Goal: Task Accomplishment & Management: Complete application form

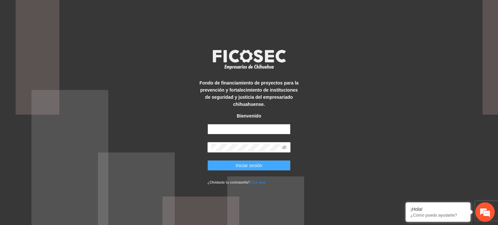
type input "**********"
click at [252, 164] on span "Iniciar sesión" at bounding box center [249, 165] width 27 height 7
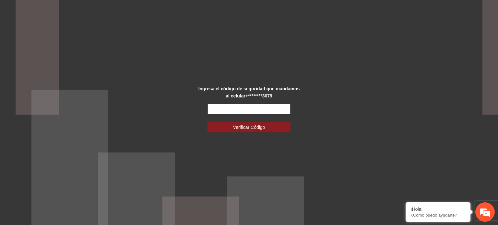
click at [264, 108] on input "text" at bounding box center [248, 109] width 83 height 10
type input "******"
click at [263, 129] on span "Verificar Código" at bounding box center [249, 127] width 32 height 7
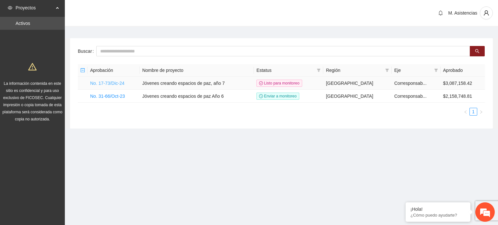
click at [117, 83] on link "No. 17-73/Dic-24" at bounding box center [107, 83] width 34 height 5
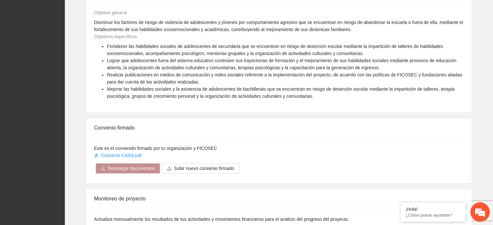
scroll to position [432, 0]
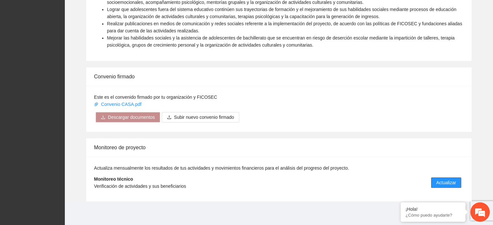
click at [446, 181] on span "Actualizar" at bounding box center [446, 182] width 20 height 7
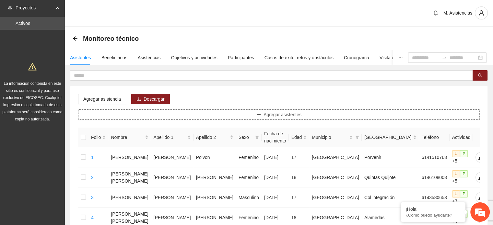
click at [282, 115] on span "Agregar asistentes" at bounding box center [282, 114] width 38 height 7
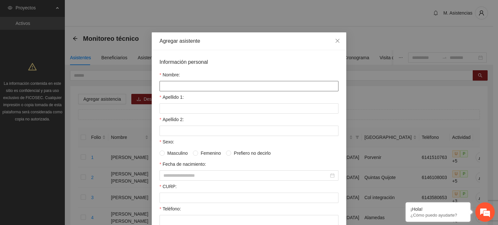
click at [229, 87] on input "Nombre:" at bounding box center [248, 86] width 179 height 10
type input "**********"
click at [172, 107] on input "Apellido 1:" at bounding box center [248, 108] width 179 height 10
type input "*****"
click at [179, 131] on input "Apellido 2:" at bounding box center [248, 131] width 179 height 10
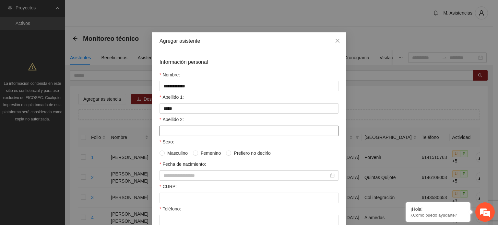
type input "*"
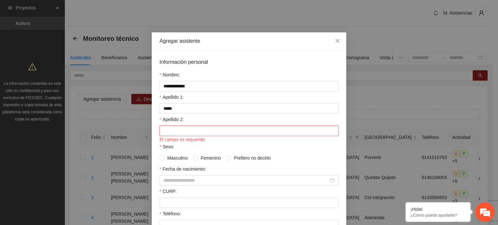
type input "*"
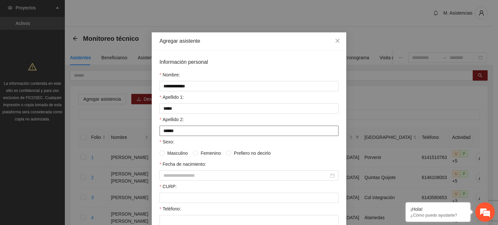
type input "******"
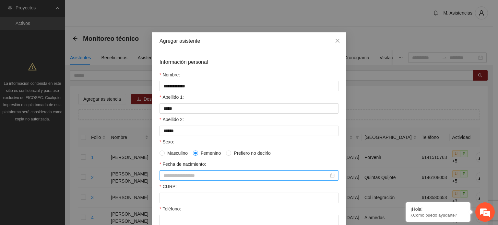
click at [196, 175] on input "Fecha de nacimiento:" at bounding box center [245, 175] width 165 height 7
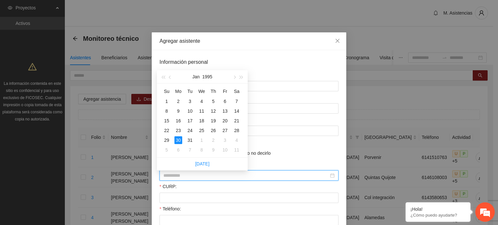
click at [180, 138] on div "30" at bounding box center [178, 140] width 8 height 8
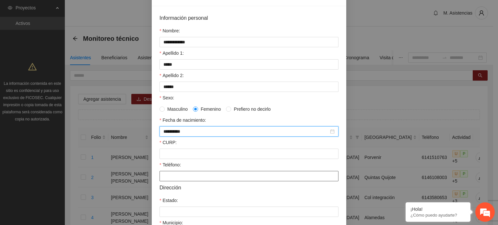
scroll to position [65, 0]
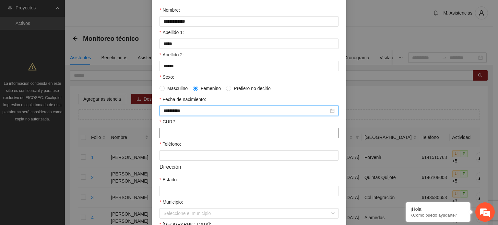
type input "**********"
click at [209, 134] on input "CURP:" at bounding box center [248, 133] width 179 height 10
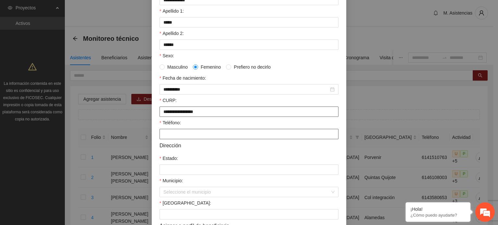
scroll to position [97, 0]
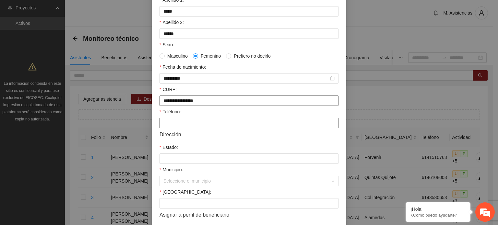
type input "**********"
click at [210, 126] on input "Teléfono:" at bounding box center [248, 123] width 179 height 10
type input "**********"
click at [191, 159] on input "Estado:" at bounding box center [248, 159] width 179 height 10
type input "*********"
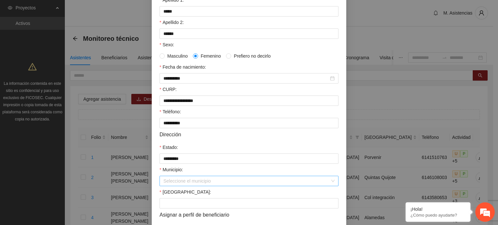
click at [194, 184] on input "Municipio:" at bounding box center [246, 181] width 167 height 10
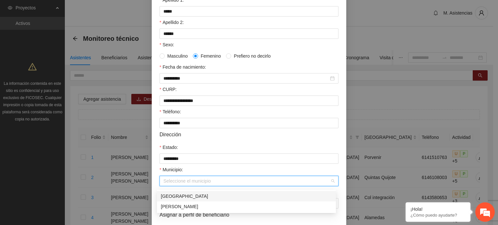
click at [178, 196] on div "[GEOGRAPHIC_DATA]" at bounding box center [246, 196] width 171 height 7
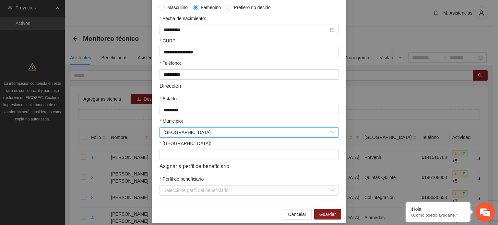
scroll to position [154, 0]
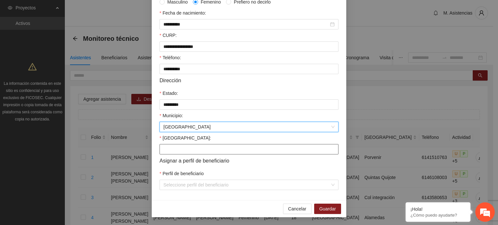
click at [201, 148] on input "[GEOGRAPHIC_DATA]:" at bounding box center [248, 149] width 179 height 10
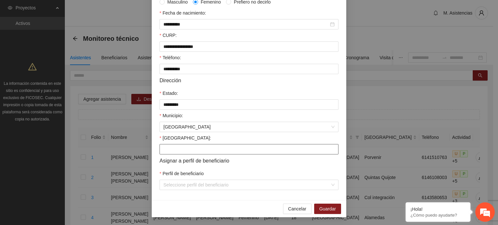
type input "**********"
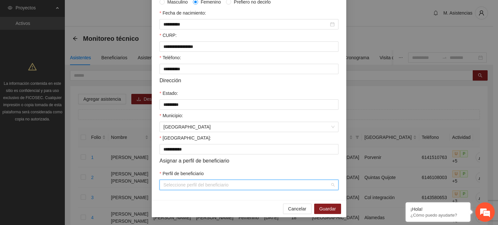
click at [206, 184] on input "Perfil de beneficiario" at bounding box center [246, 185] width 167 height 10
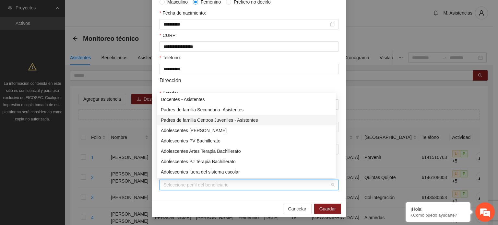
click at [196, 120] on div "Padres de familia Centros Juveniles - Asistentes" at bounding box center [246, 120] width 171 height 7
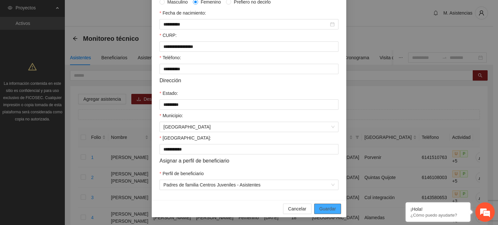
click at [327, 210] on span "Guardar" at bounding box center [327, 208] width 17 height 7
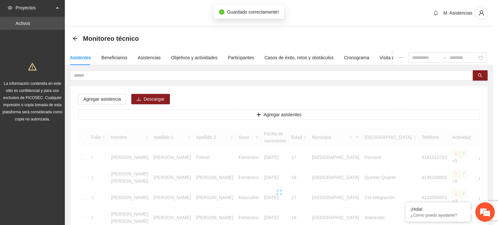
click at [295, 46] on span "Guardar" at bounding box center [292, 44] width 3 height 1
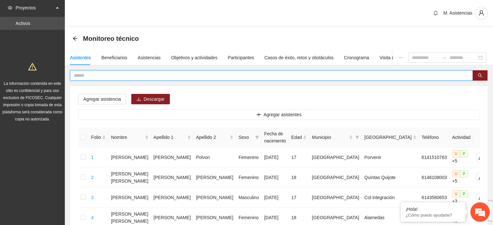
click at [123, 73] on input "text" at bounding box center [269, 75] width 390 height 7
click at [206, 71] on span at bounding box center [271, 75] width 403 height 10
click at [205, 79] on span at bounding box center [271, 75] width 403 height 10
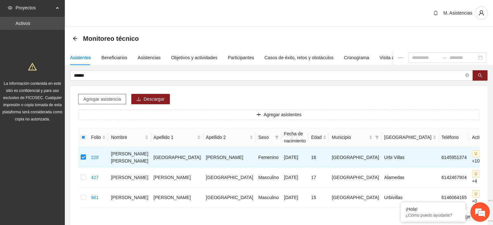
click at [114, 99] on span "Agregar asistencia" at bounding box center [102, 99] width 38 height 7
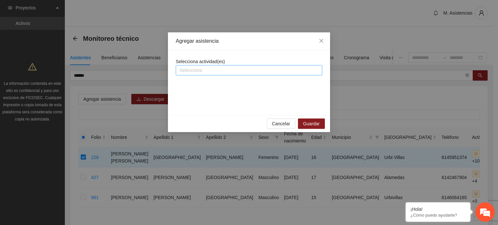
click at [243, 72] on div at bounding box center [248, 70] width 143 height 8
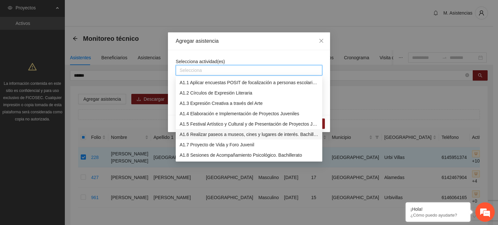
scroll to position [32, 0]
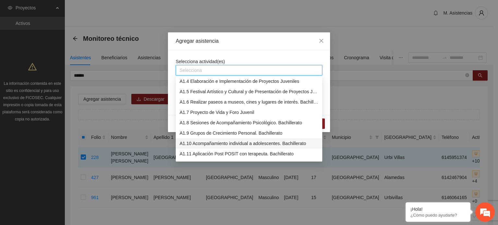
click at [228, 144] on div "A1.10 Acompañamiento individual a adolescentes. Bachillerato" at bounding box center [249, 143] width 139 height 7
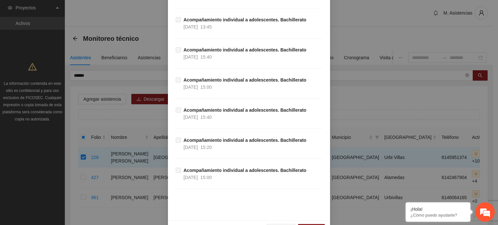
scroll to position [8544, 0]
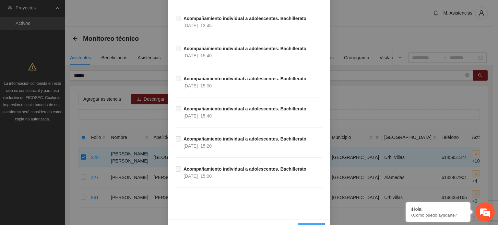
click at [315, 225] on span "Guardar" at bounding box center [311, 228] width 17 height 7
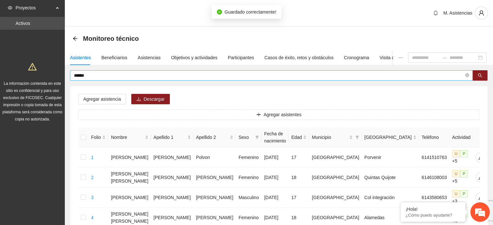
click at [99, 71] on span "******" at bounding box center [271, 75] width 403 height 10
type input "*"
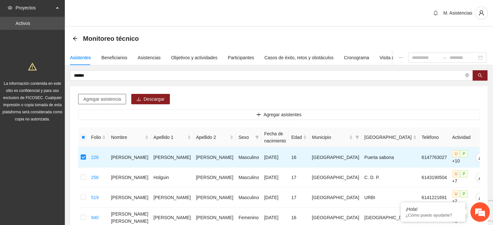
click at [106, 98] on span "Agregar asistencia" at bounding box center [102, 99] width 38 height 7
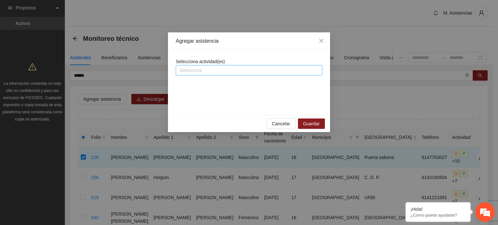
click at [224, 69] on div at bounding box center [248, 70] width 143 height 8
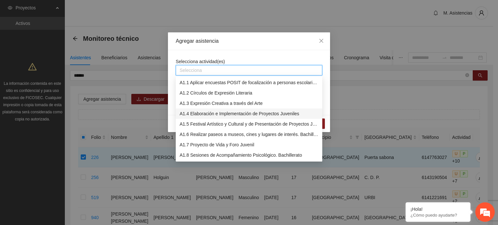
scroll to position [32, 0]
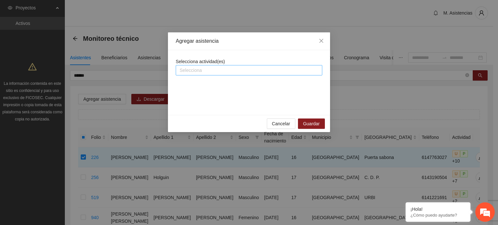
click at [208, 74] on div "Selecciona" at bounding box center [249, 70] width 146 height 10
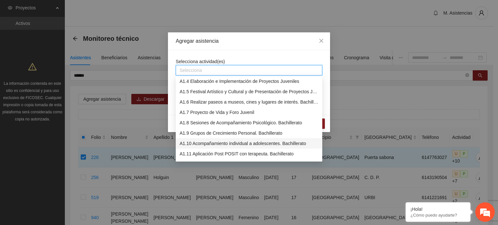
click at [211, 142] on div "A1.10 Acompañamiento individual a adolescentes. Bachillerato" at bounding box center [249, 143] width 139 height 7
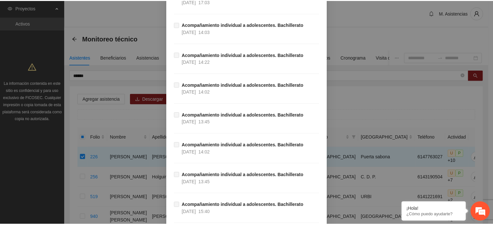
scroll to position [8544, 0]
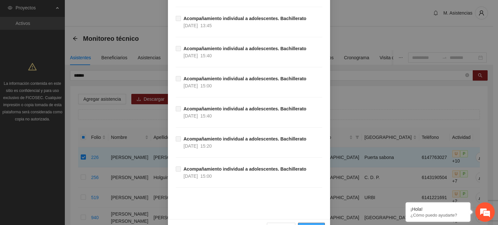
click at [316, 225] on span "Guardar" at bounding box center [311, 228] width 17 height 7
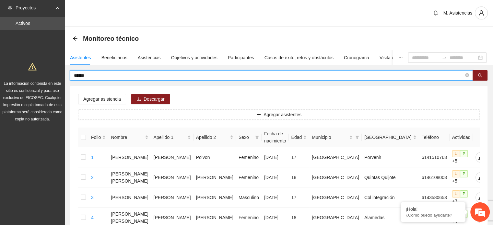
click at [149, 76] on input "******" at bounding box center [269, 75] width 390 height 7
type input "*"
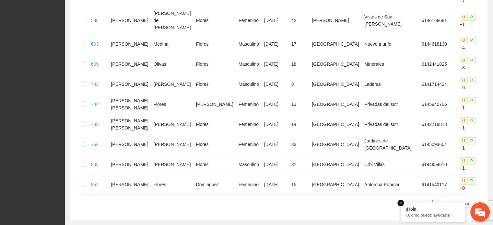
scroll to position [365, 0]
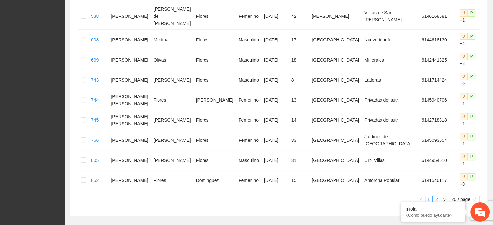
click at [436, 196] on link "2" at bounding box center [436, 199] width 7 height 7
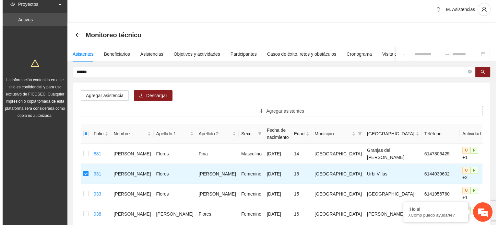
scroll to position [0, 0]
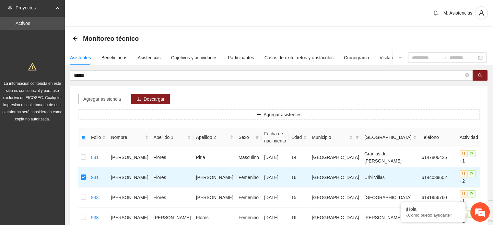
click at [114, 99] on span "Agregar asistencia" at bounding box center [102, 99] width 38 height 7
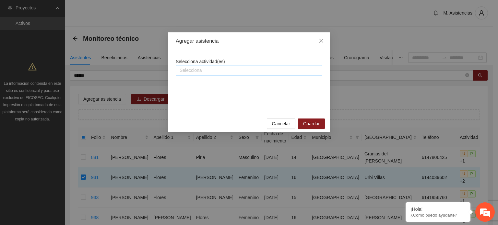
click at [235, 72] on div at bounding box center [248, 70] width 143 height 8
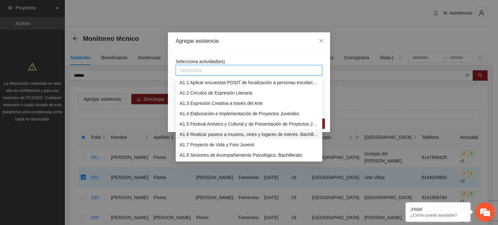
scroll to position [32, 0]
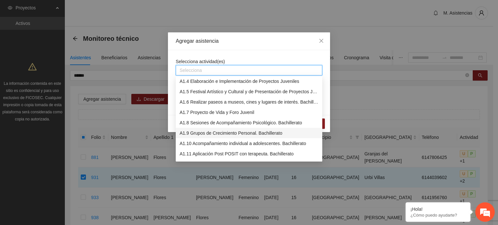
click at [199, 132] on div "A1.9 Grupos de Crecimiento Personal. Bachillerato" at bounding box center [249, 133] width 139 height 7
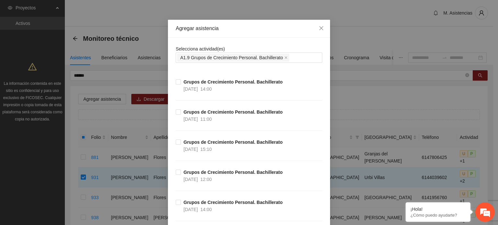
scroll to position [0, 0]
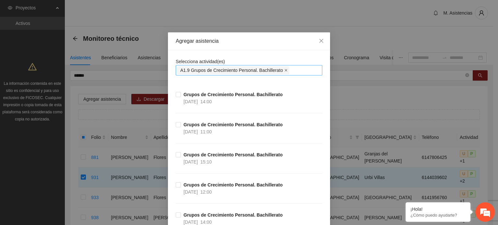
click at [284, 70] on icon "close" at bounding box center [285, 70] width 3 height 3
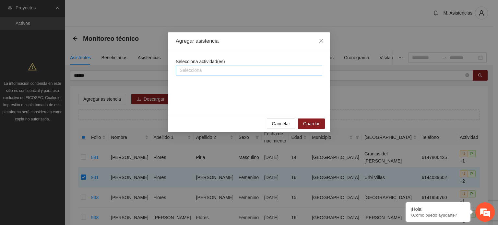
click at [215, 70] on div at bounding box center [248, 70] width 143 height 8
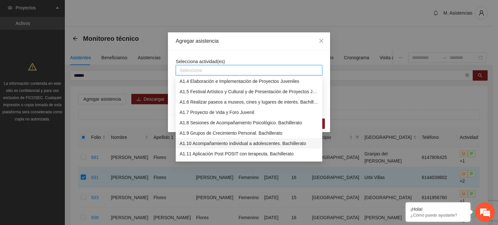
click at [211, 141] on div "A1.10 Acompañamiento individual a adolescentes. Bachillerato" at bounding box center [249, 143] width 139 height 7
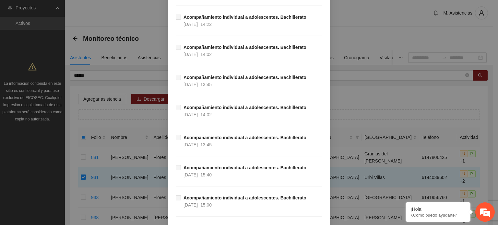
scroll to position [8544, 0]
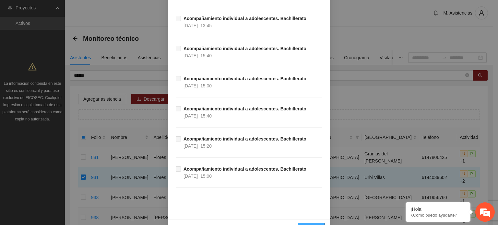
click at [311, 225] on span "Guardar" at bounding box center [311, 228] width 17 height 7
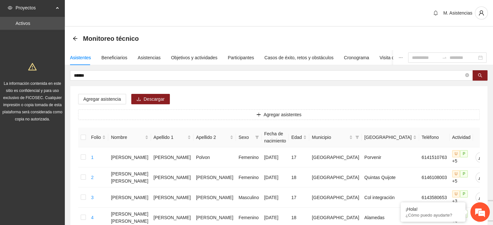
click at [110, 74] on input "******" at bounding box center [269, 75] width 390 height 7
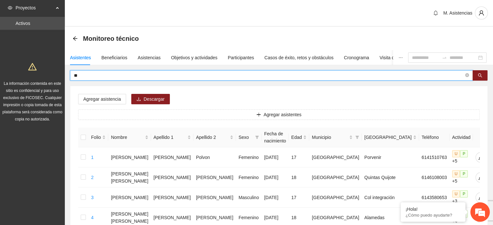
type input "*"
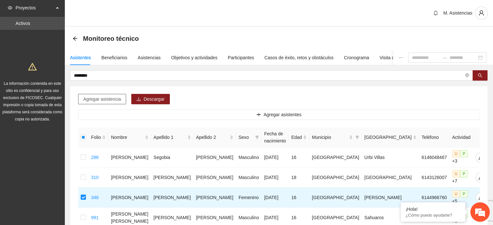
click at [115, 99] on span "Agregar asistencia" at bounding box center [102, 99] width 38 height 7
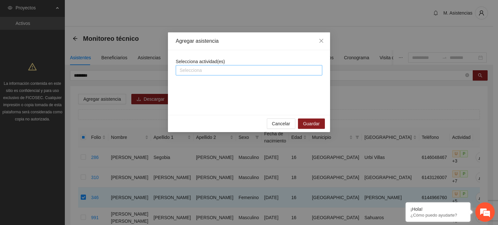
click at [232, 72] on div at bounding box center [248, 70] width 143 height 8
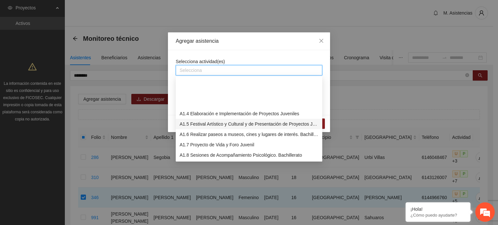
scroll to position [32, 0]
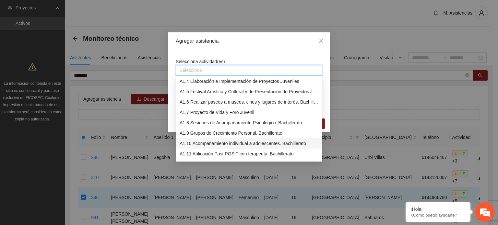
click at [195, 143] on div "A1.10 Acompañamiento individual a adolescentes. Bachillerato" at bounding box center [249, 143] width 139 height 7
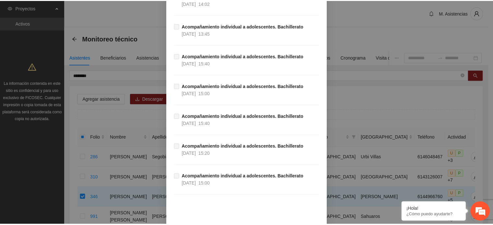
scroll to position [8544, 0]
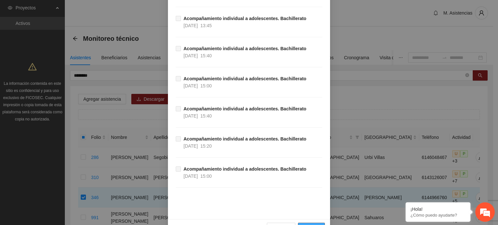
click at [307, 223] on button "Guardar" at bounding box center [311, 228] width 27 height 10
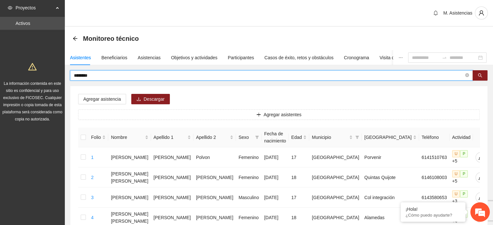
click at [111, 74] on input "********" at bounding box center [269, 75] width 390 height 7
type input "*"
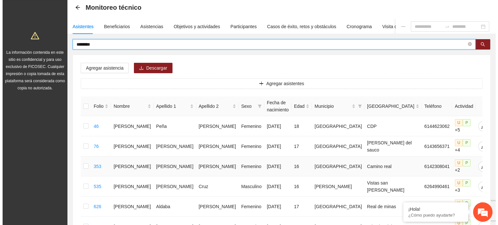
scroll to position [32, 0]
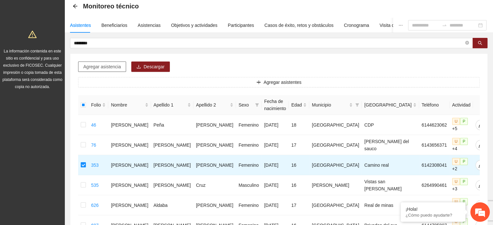
click at [106, 64] on span "Agregar asistencia" at bounding box center [102, 66] width 38 height 7
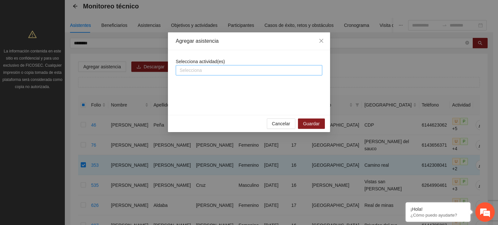
click at [205, 71] on div at bounding box center [248, 70] width 143 height 8
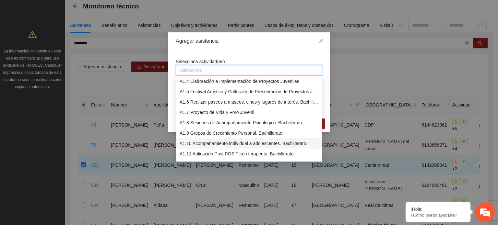
click at [207, 142] on div "A1.10 Acompañamiento individual a adolescentes. Bachillerato" at bounding box center [249, 143] width 139 height 7
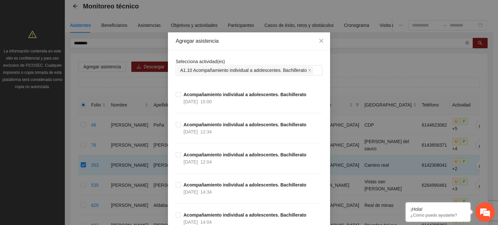
click at [244, 59] on div "Selecciona actividad(es) A1.10 Acompañamiento individual a adolescentes. Bachil…" at bounding box center [249, 66] width 146 height 17
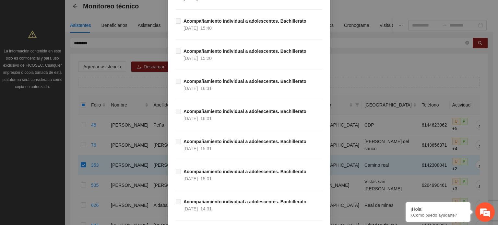
scroll to position [8544, 0]
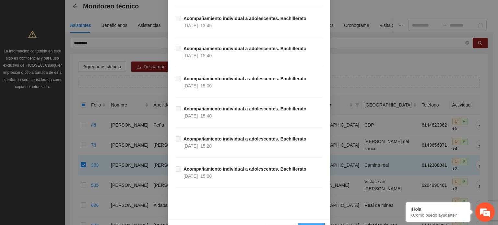
click at [308, 225] on span "Guardar" at bounding box center [311, 228] width 17 height 7
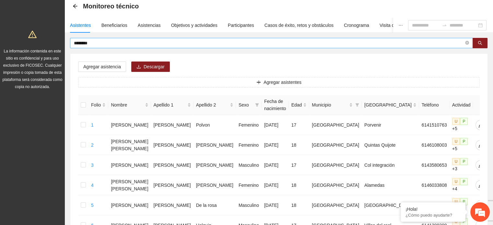
click at [153, 45] on input "********" at bounding box center [269, 43] width 390 height 7
type input "*"
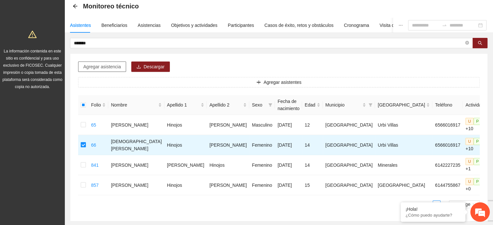
click at [110, 68] on span "Agregar asistencia" at bounding box center [102, 66] width 38 height 7
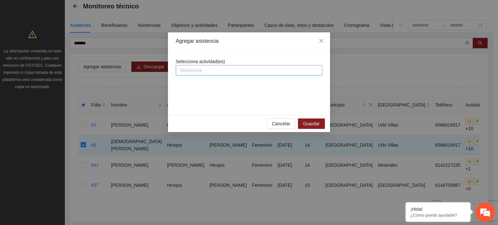
click at [212, 71] on div at bounding box center [248, 70] width 143 height 8
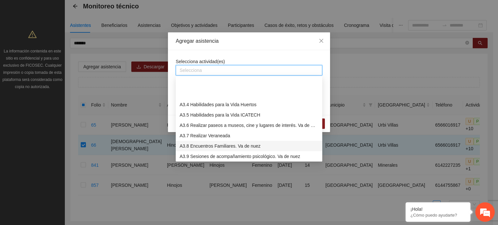
scroll to position [259, 0]
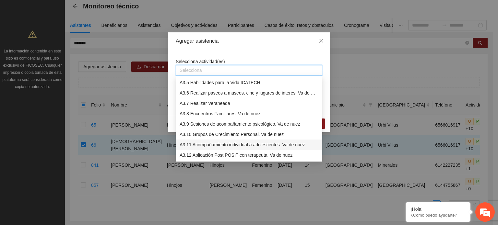
click at [206, 143] on div "A3.11 Acompañamiento individual a adolescentes. Va de nuez" at bounding box center [249, 144] width 139 height 7
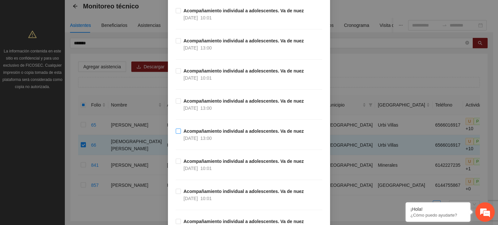
scroll to position [194, 0]
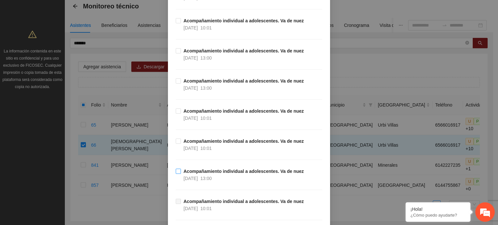
click at [193, 176] on span "[DATE]" at bounding box center [190, 178] width 14 height 5
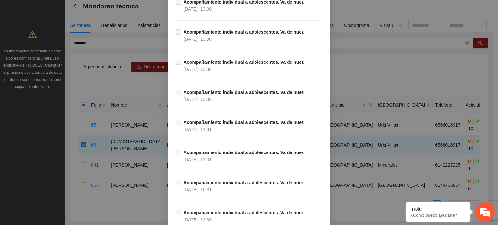
scroll to position [3192, 0]
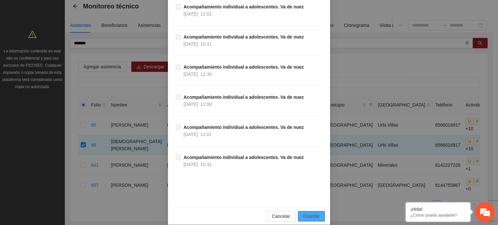
click at [315, 213] on span "Guardar" at bounding box center [311, 216] width 17 height 7
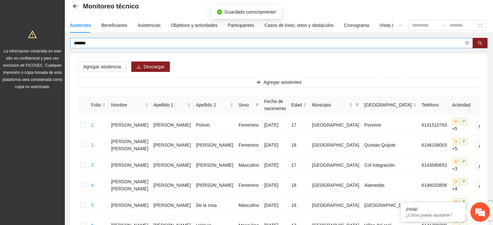
click at [141, 42] on input "*******" at bounding box center [269, 43] width 390 height 7
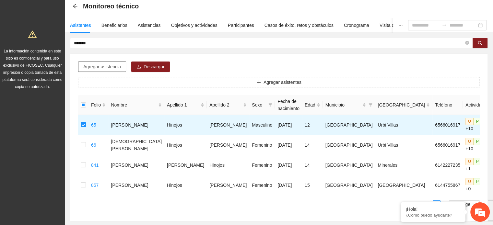
click at [104, 64] on span "Agregar asistencia" at bounding box center [102, 66] width 38 height 7
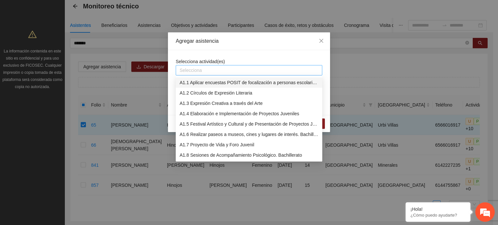
click at [235, 68] on div at bounding box center [248, 70] width 143 height 8
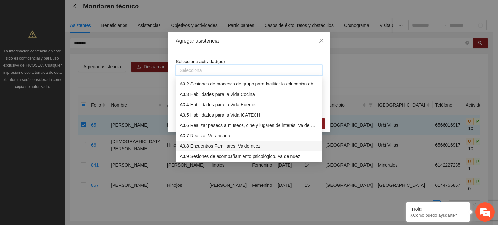
scroll to position [259, 0]
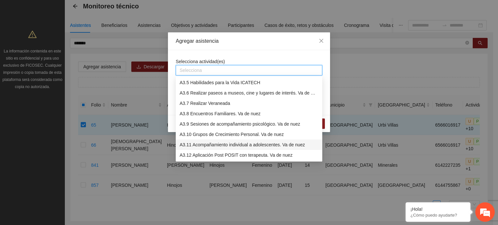
click at [205, 143] on div "A3.11 Acompañamiento individual a adolescentes. Va de nuez" at bounding box center [249, 144] width 139 height 7
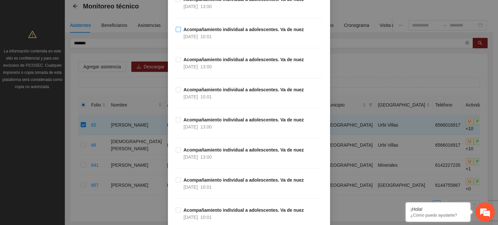
scroll to position [130, 0]
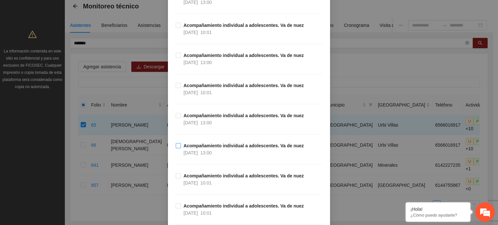
click at [181, 147] on span "Acompañamiento individual a adolescentes. Va [PERSON_NAME] [DATE] 13:00" at bounding box center [243, 149] width 125 height 14
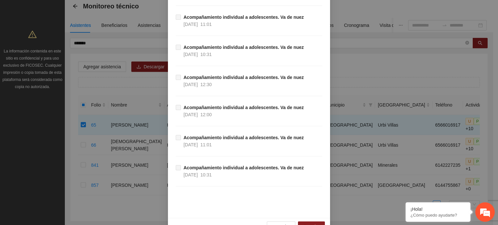
scroll to position [3192, 0]
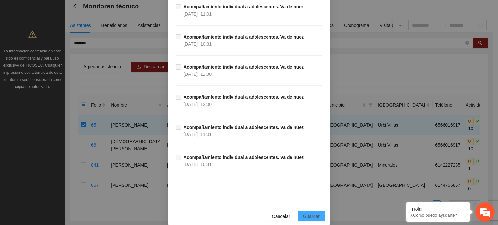
click at [308, 213] on span "Guardar" at bounding box center [311, 216] width 17 height 7
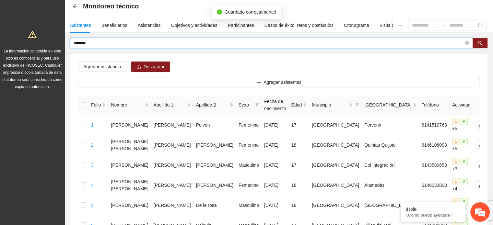
click at [111, 44] on input "*******" at bounding box center [269, 43] width 390 height 7
type input "*"
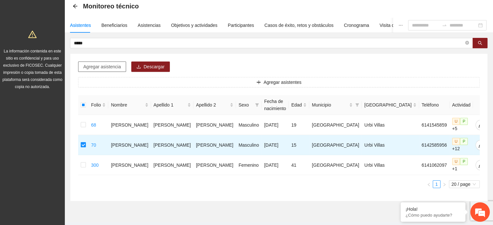
click at [108, 64] on span "Agregar asistencia" at bounding box center [102, 66] width 38 height 7
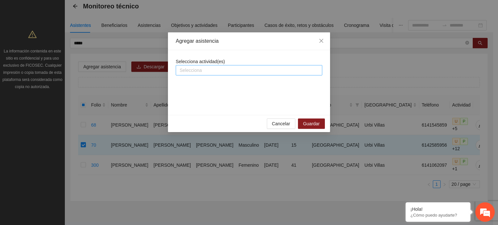
click at [200, 73] on div at bounding box center [248, 70] width 143 height 8
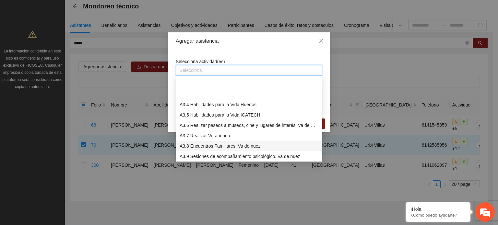
scroll to position [259, 0]
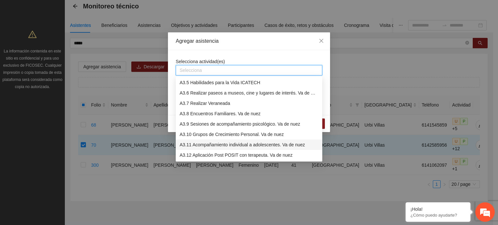
click at [206, 144] on div "A3.11 Acompañamiento individual a adolescentes. Va de nuez" at bounding box center [249, 144] width 139 height 7
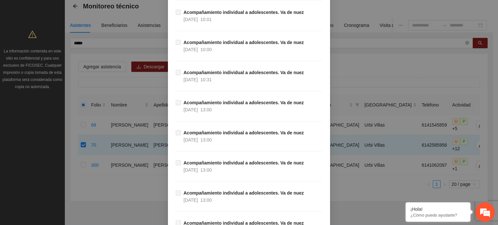
scroll to position [3192, 0]
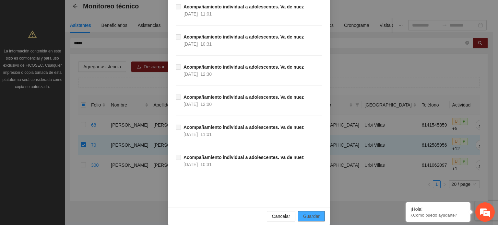
click at [312, 213] on span "Guardar" at bounding box center [311, 216] width 17 height 7
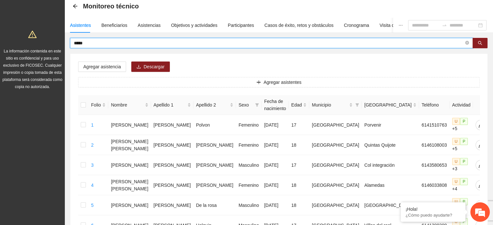
click at [148, 41] on input "*****" at bounding box center [269, 43] width 390 height 7
type input "*"
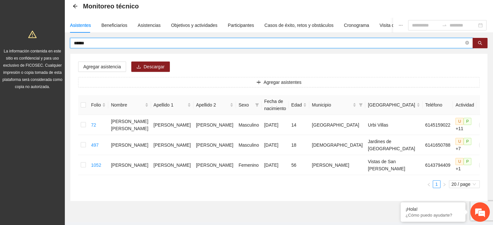
click at [234, 41] on input "******" at bounding box center [269, 43] width 390 height 7
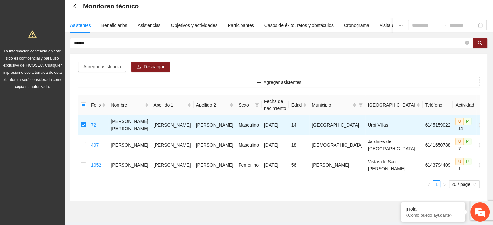
click at [113, 65] on span "Agregar asistencia" at bounding box center [102, 66] width 38 height 7
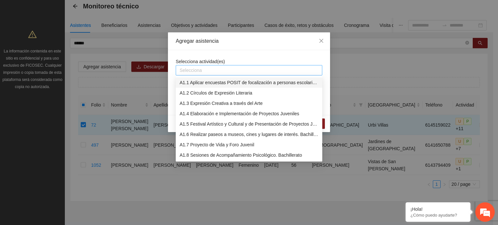
click at [194, 71] on div at bounding box center [248, 70] width 143 height 8
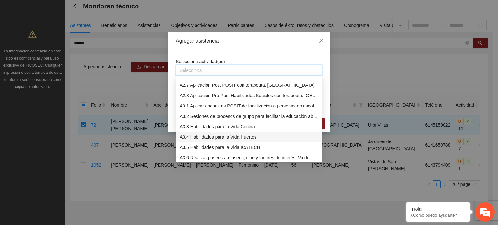
scroll to position [259, 0]
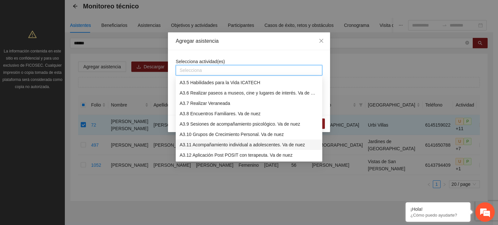
click at [213, 145] on div "A3.11 Acompañamiento individual a adolescentes. Va de nuez" at bounding box center [249, 144] width 139 height 7
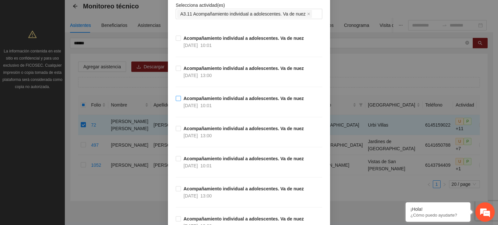
scroll to position [65, 0]
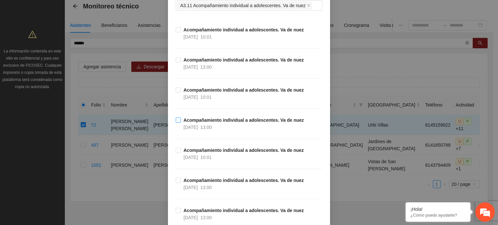
click at [176, 117] on label "Acompañamiento individual a adolescentes. Va [PERSON_NAME] [DATE] 13:00" at bounding box center [241, 124] width 131 height 14
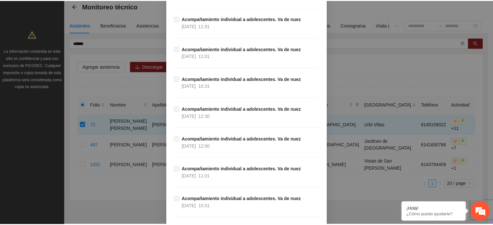
scroll to position [3192, 0]
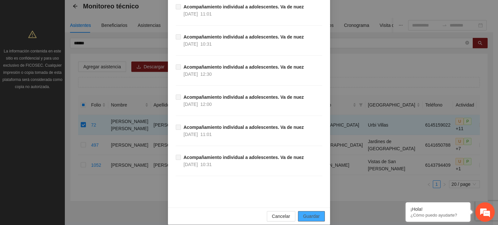
click at [314, 213] on span "Guardar" at bounding box center [311, 216] width 17 height 7
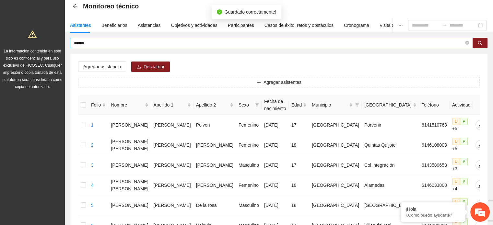
click at [109, 44] on input "******" at bounding box center [269, 43] width 390 height 7
type input "*"
type input "******"
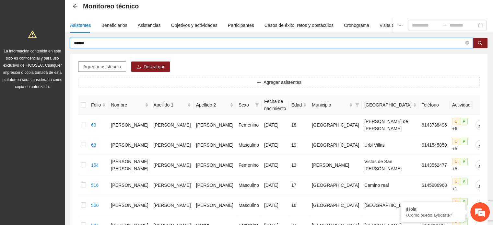
click at [107, 66] on span "Agregar asistencia" at bounding box center [102, 66] width 38 height 7
click at [110, 41] on input "******" at bounding box center [269, 43] width 390 height 7
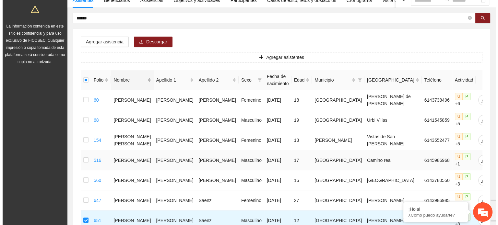
scroll to position [0, 0]
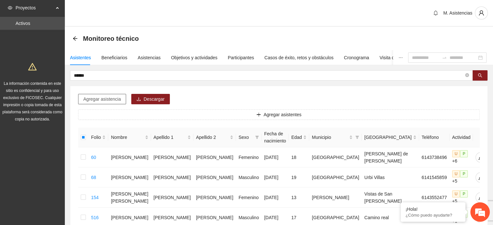
click at [115, 100] on span "Agregar asistencia" at bounding box center [102, 99] width 38 height 7
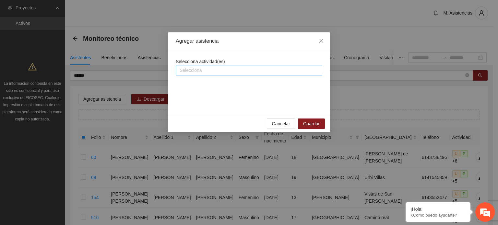
click at [226, 68] on div at bounding box center [248, 70] width 143 height 8
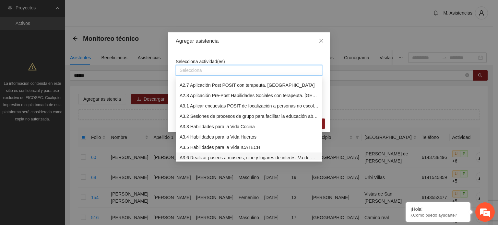
scroll to position [227, 0]
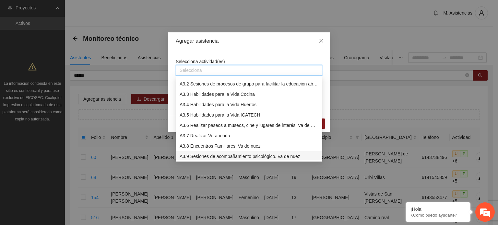
click at [229, 155] on div "A3.9 Sesiones de acompañamiento psicológico. Va de nuez" at bounding box center [249, 156] width 139 height 7
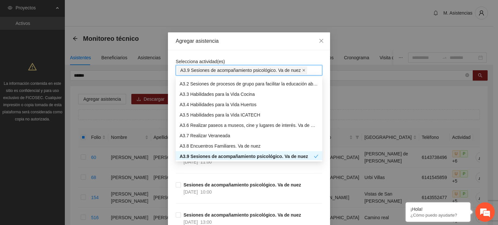
click at [302, 70] on icon "close" at bounding box center [303, 70] width 3 height 3
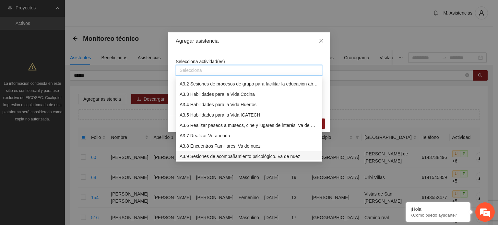
scroll to position [259, 0]
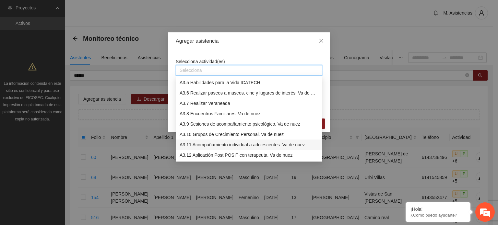
click at [211, 144] on div "A3.11 Acompañamiento individual a adolescentes. Va de nuez" at bounding box center [249, 144] width 139 height 7
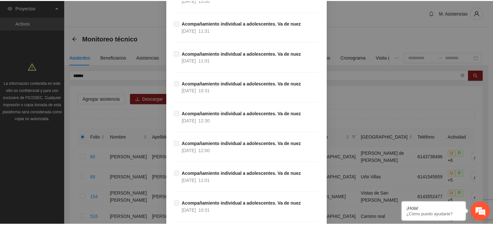
scroll to position [3192, 0]
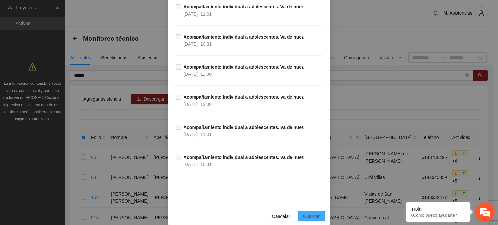
click at [311, 213] on span "Guardar" at bounding box center [311, 216] width 17 height 7
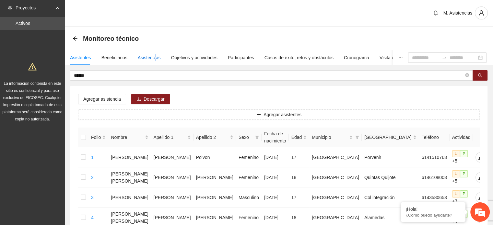
click at [154, 57] on div "Asistencias" at bounding box center [149, 57] width 23 height 7
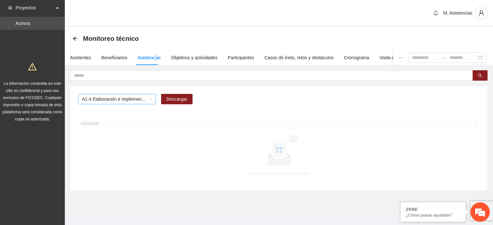
click at [150, 99] on span "A1.4 Elaboración e Implementación de Proyectos Juveniles" at bounding box center [117, 99] width 70 height 10
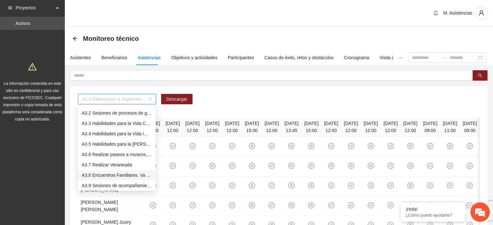
scroll to position [259, 0]
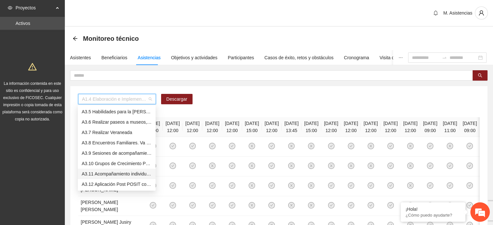
click at [115, 173] on div "A3.11 Acompañamiento individual a adolescentes. Va de nuez" at bounding box center [117, 173] width 70 height 7
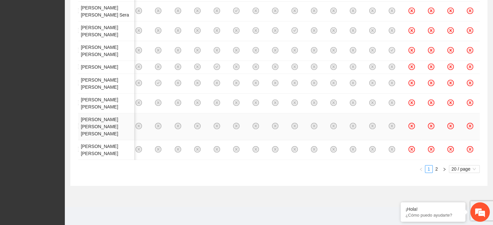
scroll to position [596, 0]
click at [438, 166] on link "2" at bounding box center [436, 169] width 7 height 7
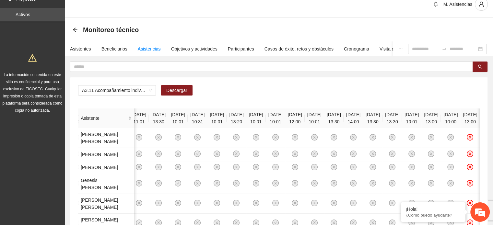
scroll to position [0, 0]
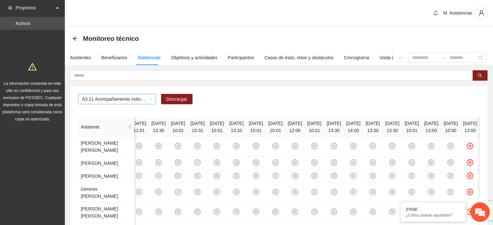
click at [151, 98] on span "A3.11 Acompañamiento individual a adolescentes. Va de nuez" at bounding box center [117, 99] width 70 height 10
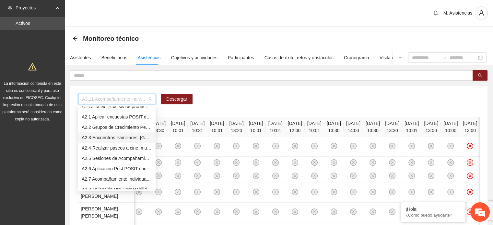
scroll to position [65, 0]
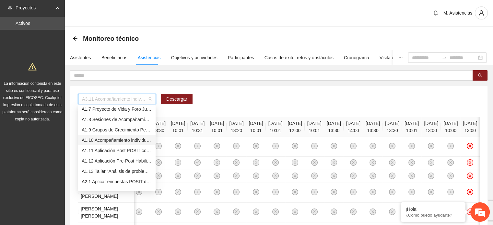
click at [137, 141] on div "A1.10 Acompañamiento individual a adolescentes. Bachillerato" at bounding box center [117, 140] width 70 height 7
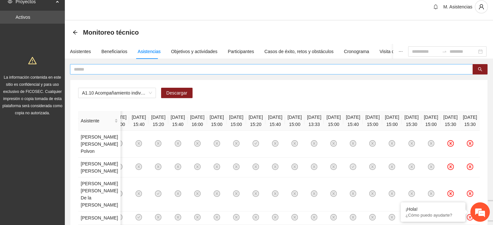
scroll to position [0, 0]
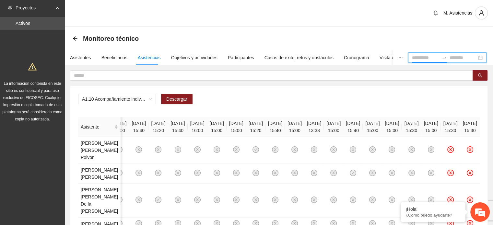
click at [414, 59] on input at bounding box center [425, 57] width 27 height 7
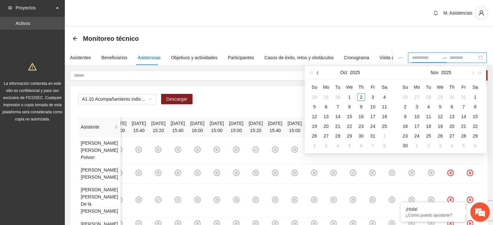
click at [319, 73] on span "button" at bounding box center [318, 72] width 3 height 3
type input "**********"
click at [350, 105] on div "10" at bounding box center [349, 107] width 8 height 8
type input "**********"
click at [336, 135] on div "30" at bounding box center [338, 136] width 8 height 8
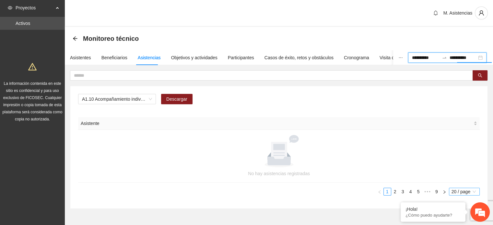
click at [458, 191] on span "20 / page" at bounding box center [464, 191] width 26 height 7
click at [469, 221] on div "50 / page" at bounding box center [464, 224] width 23 height 7
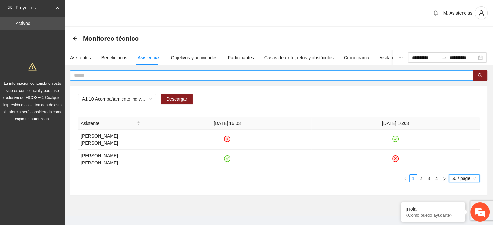
click at [203, 78] on input "text" at bounding box center [269, 75] width 390 height 7
